Goal: Transaction & Acquisition: Purchase product/service

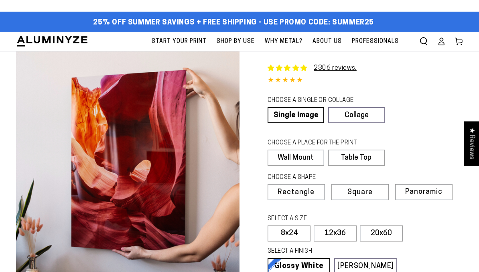
select select "**********"
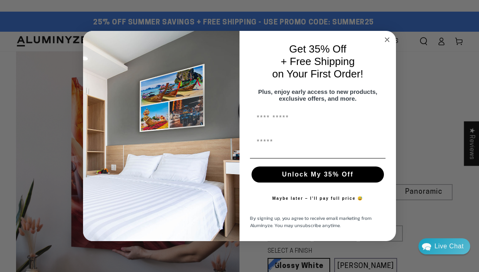
click at [389, 37] on circle "Close dialog" at bounding box center [387, 39] width 9 height 9
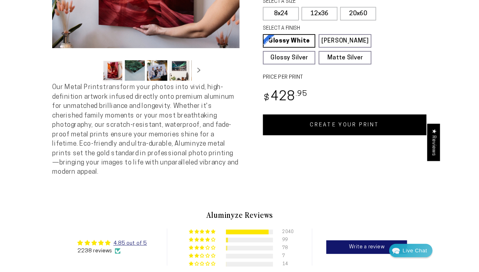
scroll to position [215, 0]
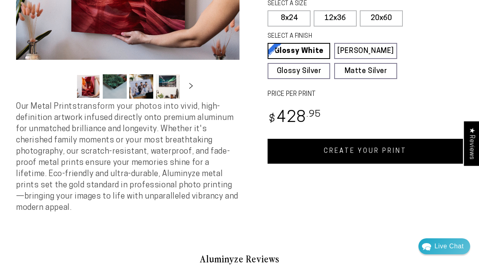
click at [110, 85] on button "Load image 2 in gallery view" at bounding box center [115, 86] width 24 height 24
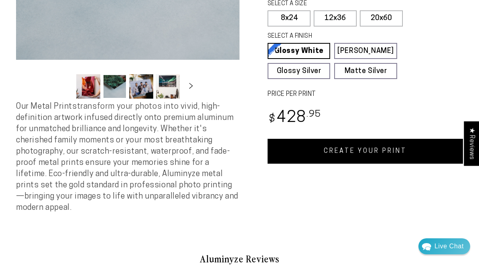
click at [168, 89] on button "Load image 4 in gallery view" at bounding box center [168, 86] width 24 height 24
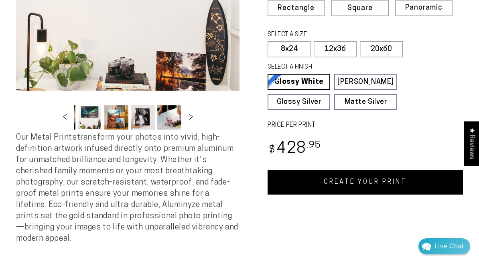
scroll to position [181, 0]
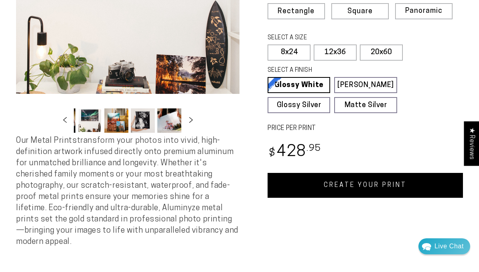
click at [189, 118] on icon "Slide right" at bounding box center [191, 120] width 10 height 6
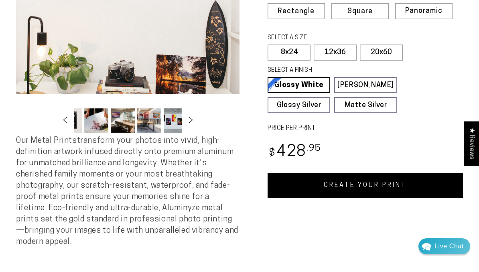
scroll to position [0, 157]
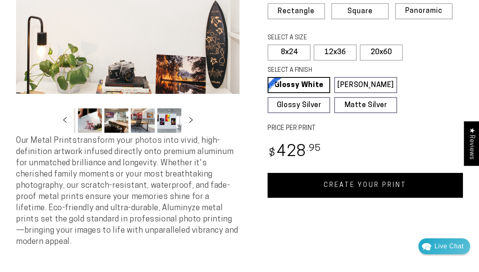
click at [168, 124] on button "Load image 10 in gallery view" at bounding box center [169, 120] width 24 height 24
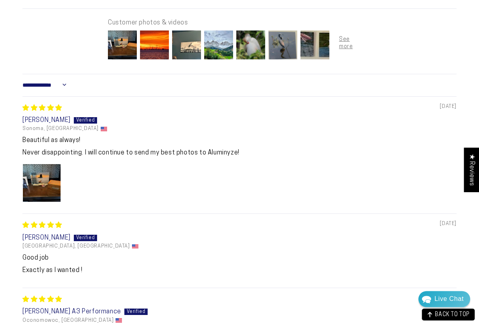
scroll to position [486, 0]
click at [153, 35] on img at bounding box center [154, 45] width 32 height 32
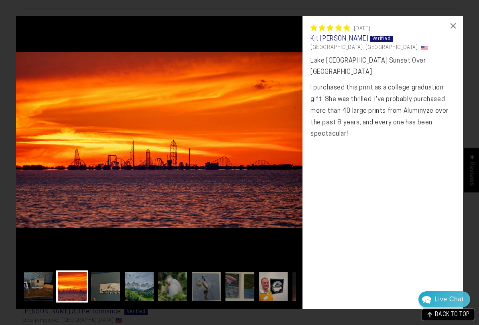
click at [100, 272] on img at bounding box center [105, 286] width 32 height 32
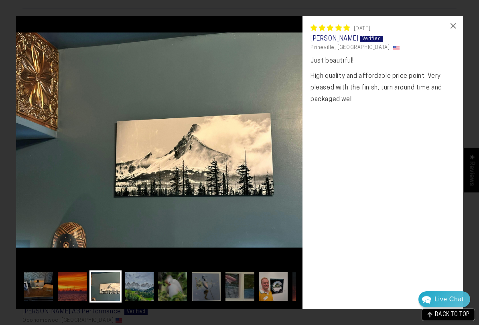
click at [146, 272] on img at bounding box center [139, 286] width 32 height 32
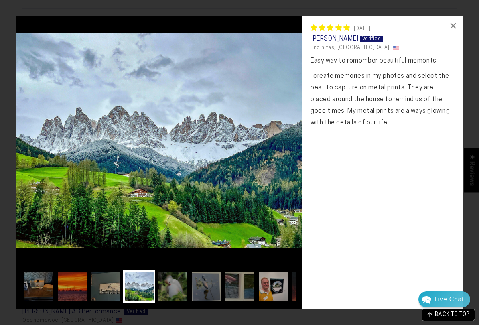
click at [170, 272] on img at bounding box center [172, 286] width 32 height 32
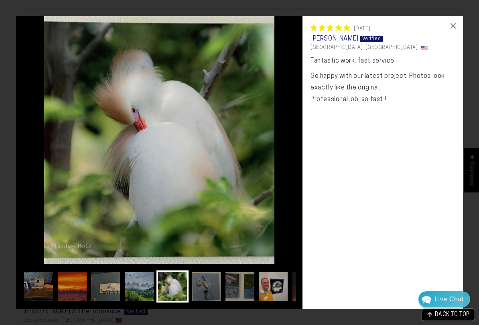
click at [203, 272] on img at bounding box center [206, 286] width 32 height 32
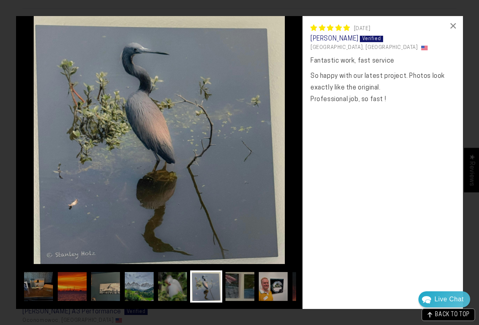
click at [239, 272] on img at bounding box center [240, 286] width 32 height 32
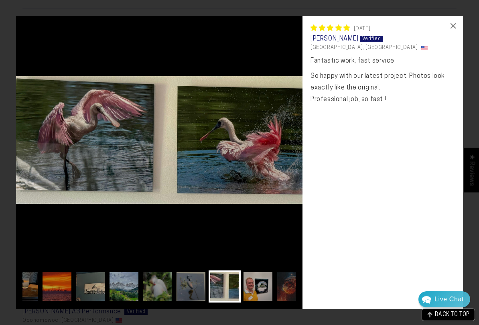
click at [260, 272] on img at bounding box center [258, 286] width 32 height 32
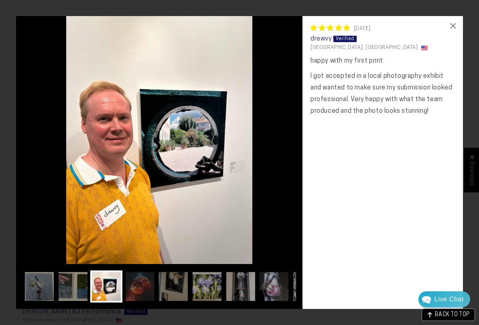
click at [146, 272] on img at bounding box center [140, 286] width 32 height 32
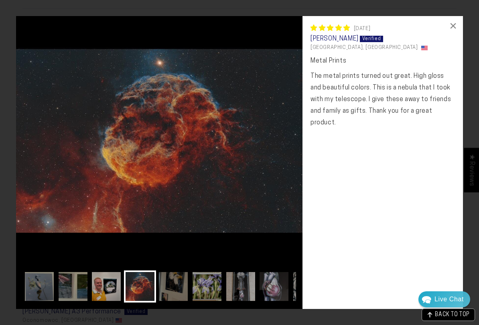
scroll to position [0, 79]
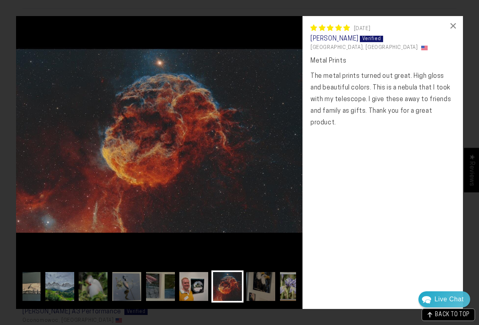
click at [189, 272] on img at bounding box center [194, 286] width 32 height 32
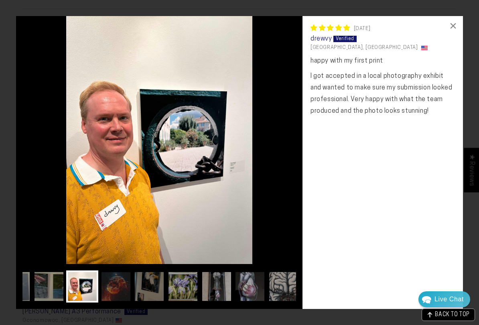
click at [152, 272] on img at bounding box center [149, 286] width 32 height 32
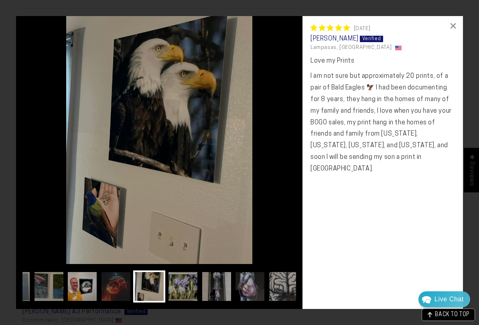
scroll to position [0, 112]
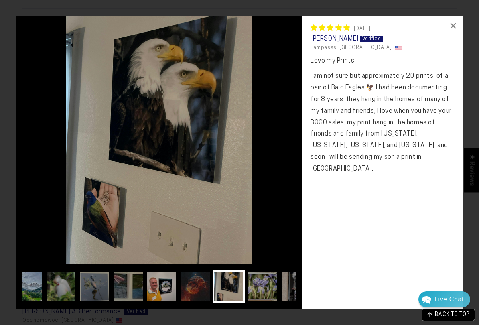
click at [189, 272] on img at bounding box center [195, 286] width 32 height 32
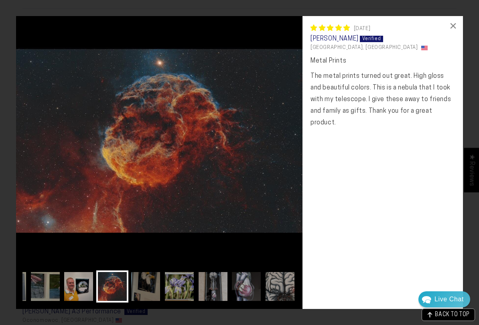
click at [149, 272] on img at bounding box center [146, 286] width 32 height 32
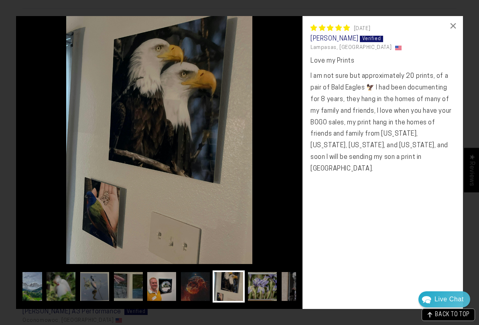
click at [259, 272] on img at bounding box center [262, 286] width 32 height 32
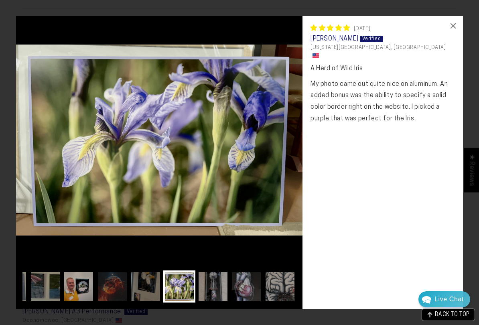
scroll to position [0, 195]
click at [243, 272] on img at bounding box center [246, 286] width 32 height 32
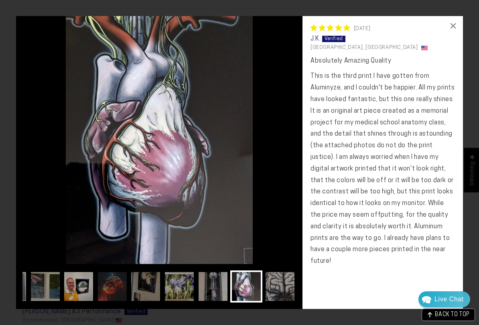
click at [275, 272] on img at bounding box center [280, 286] width 32 height 32
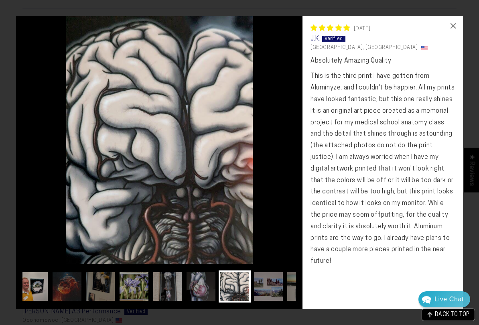
click at [80, 272] on img at bounding box center [67, 286] width 32 height 32
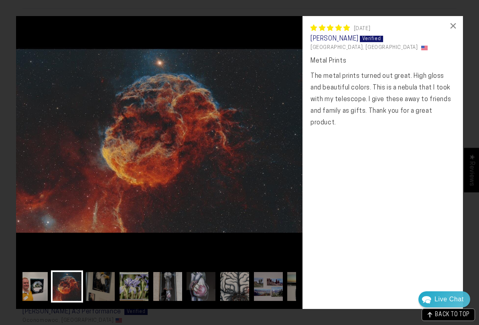
scroll to position [0, 79]
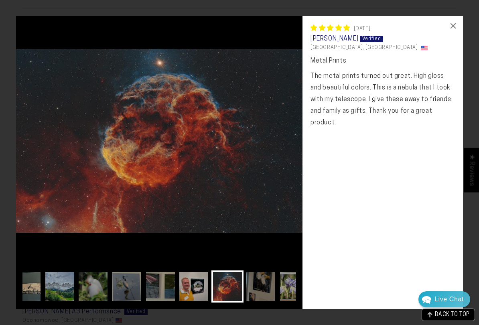
click at [140, 272] on img at bounding box center [127, 286] width 32 height 32
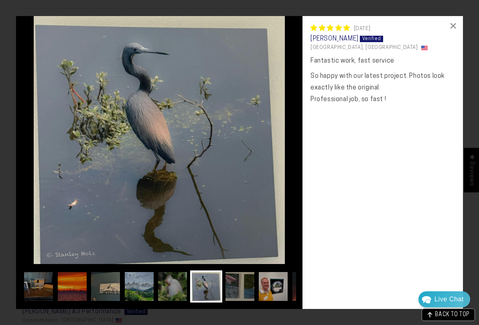
click at [136, 272] on img at bounding box center [139, 286] width 32 height 32
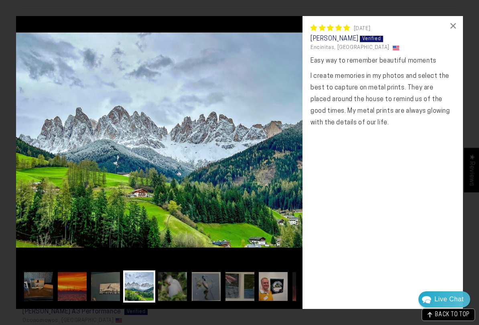
click at [110, 272] on img at bounding box center [105, 286] width 32 height 32
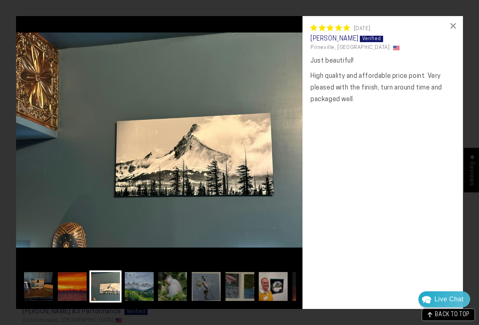
click at [459, 26] on div "×" at bounding box center [453, 25] width 19 height 19
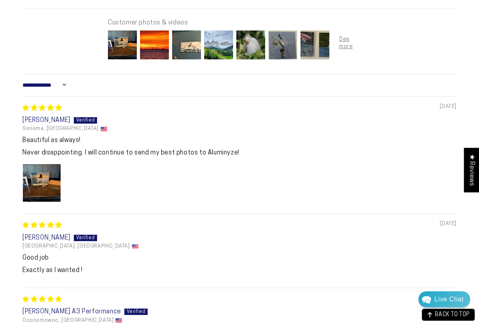
click at [243, 38] on img at bounding box center [251, 45] width 32 height 32
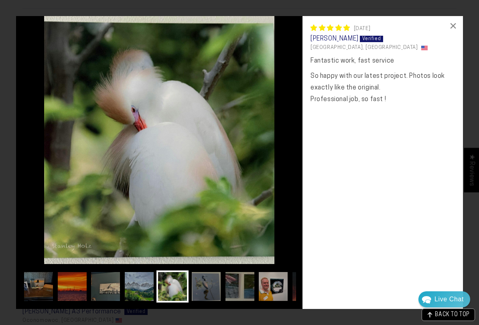
click at [456, 20] on div "×" at bounding box center [453, 25] width 19 height 19
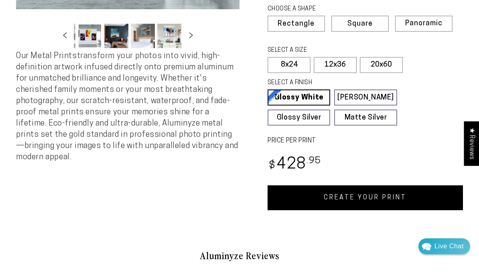
scroll to position [168, 0]
